Goal: Transaction & Acquisition: Download file/media

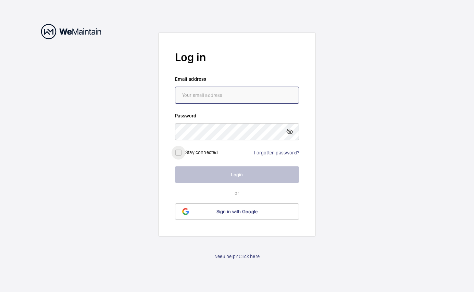
type input "[EMAIL_ADDRESS][DOMAIN_NAME]"
click at [179, 153] on input "checkbox" at bounding box center [179, 153] width 14 height 14
checkbox input "true"
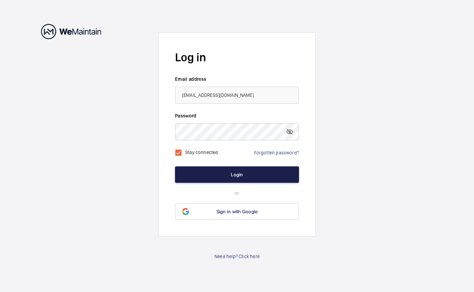
click at [239, 174] on button "Login" at bounding box center [237, 174] width 124 height 16
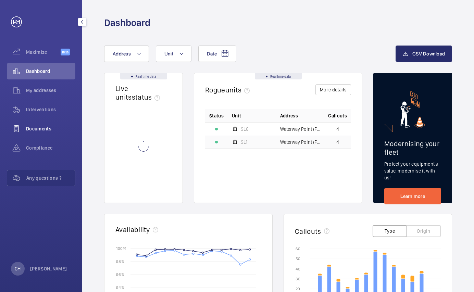
click at [47, 126] on span "Documents" at bounding box center [50, 128] width 49 height 7
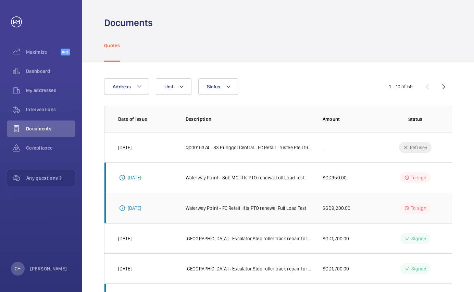
click at [294, 208] on p "Waterway Point - FC Retail lifts PTO renewal Full Load Test" at bounding box center [246, 208] width 121 height 7
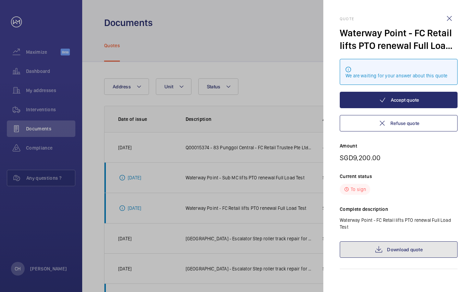
click at [407, 248] on link "Download quote" at bounding box center [399, 249] width 118 height 16
click at [269, 179] on div at bounding box center [237, 146] width 474 height 292
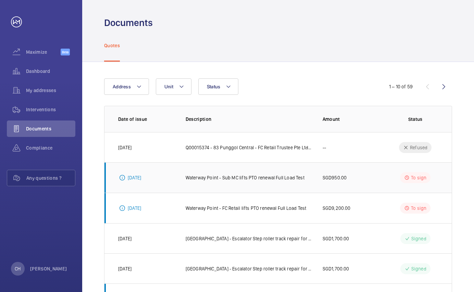
click at [260, 175] on p "Waterway Point - Sub MC lifts PTO renewal Full Load Test" at bounding box center [245, 177] width 119 height 7
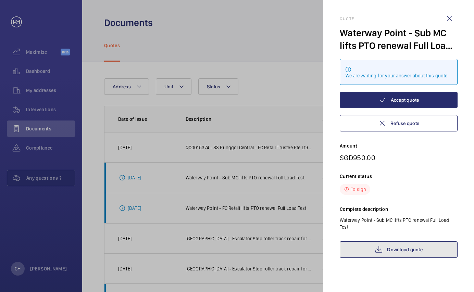
click at [403, 252] on link "Download quote" at bounding box center [399, 249] width 118 height 16
